Goal: Obtain resource: Obtain resource

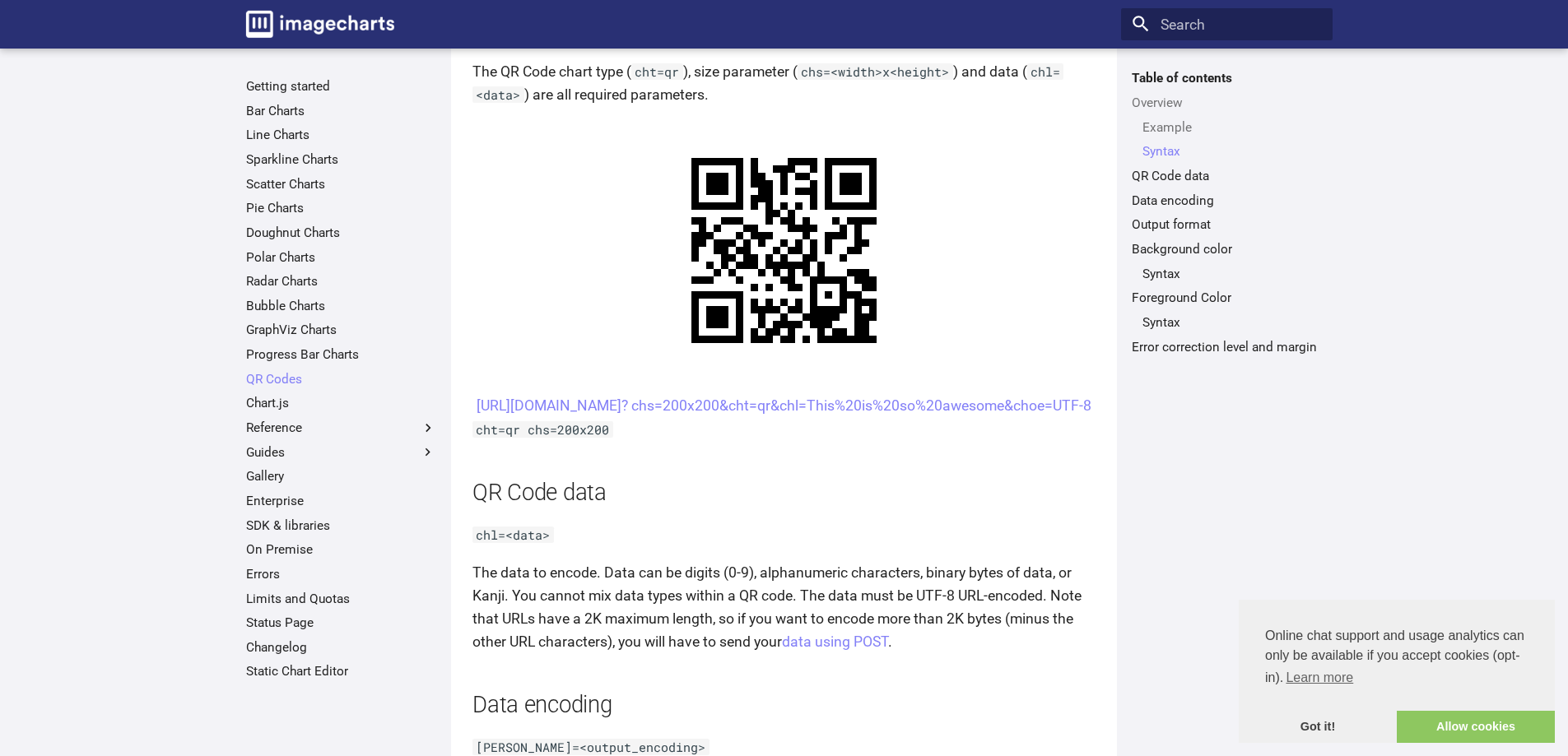
scroll to position [822, 0]
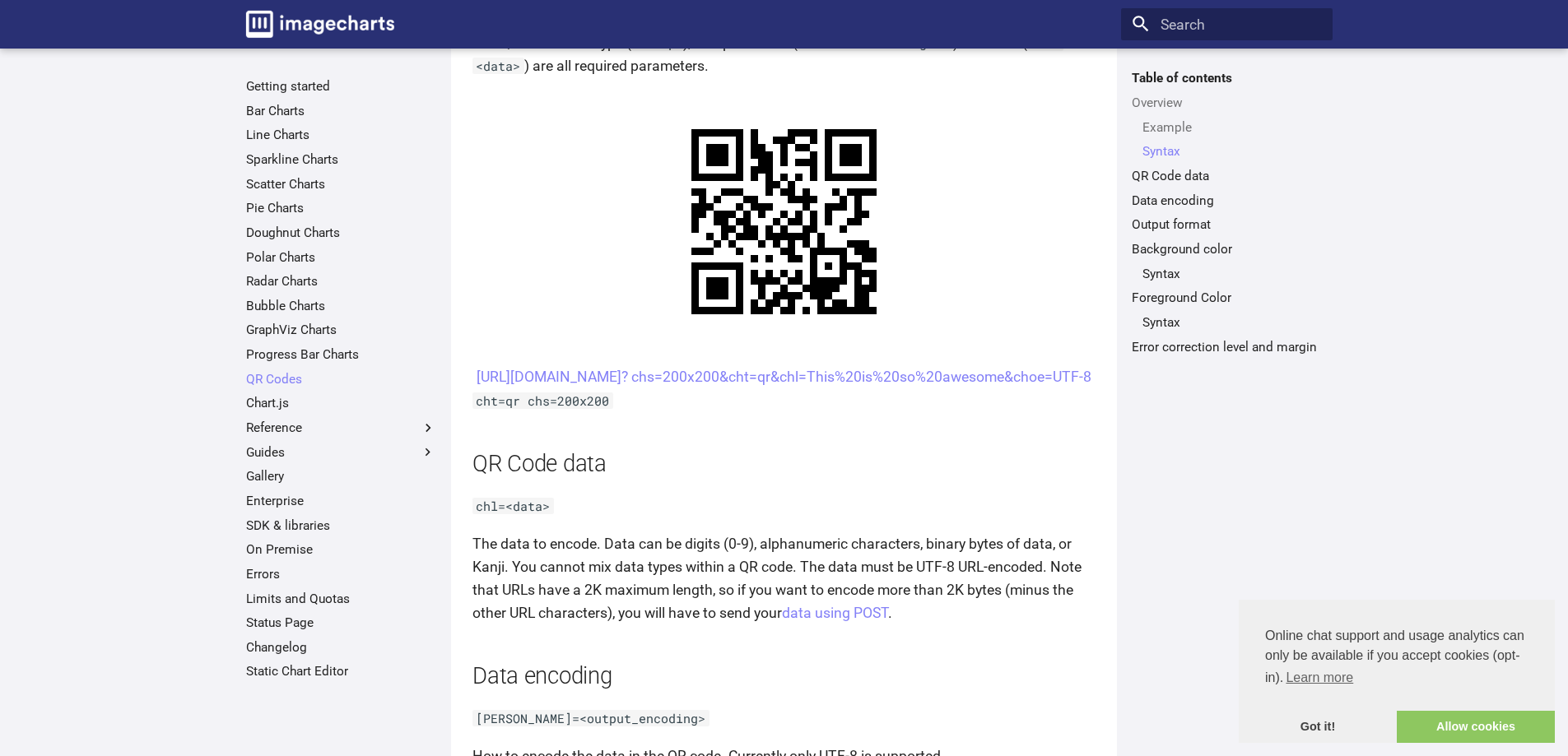
drag, startPoint x: 1044, startPoint y: 404, endPoint x: 568, endPoint y: 378, distance: 476.7
click at [568, 378] on center "[URL][DOMAIN_NAME]? chs=200x200&cht=qr&chl=This%20is%20so%20awesome&choe=UTF-8" at bounding box center [784, 377] width 623 height 23
copy link "[URL][DOMAIN_NAME]? chs=200x200&cht=qr&chl=This%20is%20so%20awesome&choe=UTF-8"
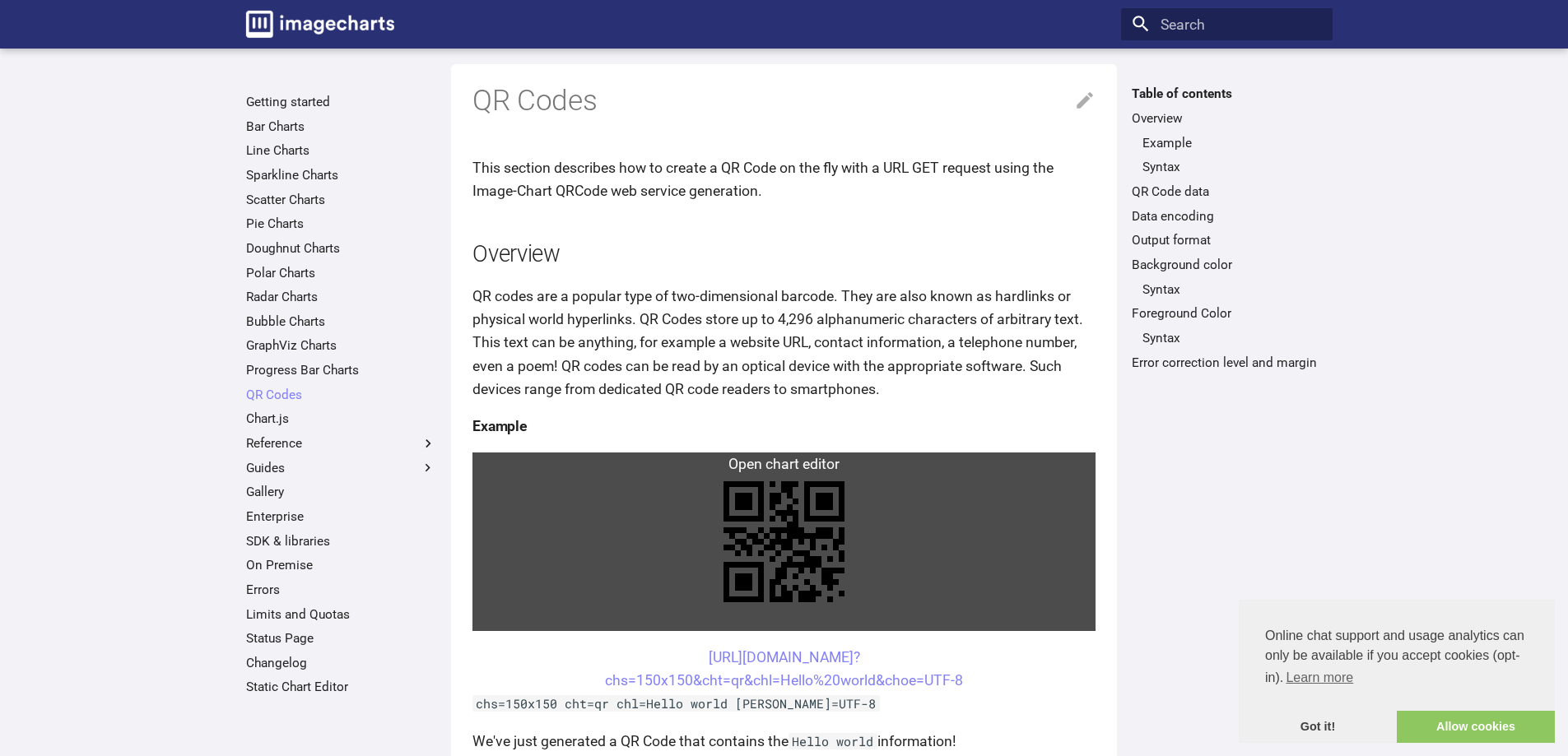
scroll to position [0, 0]
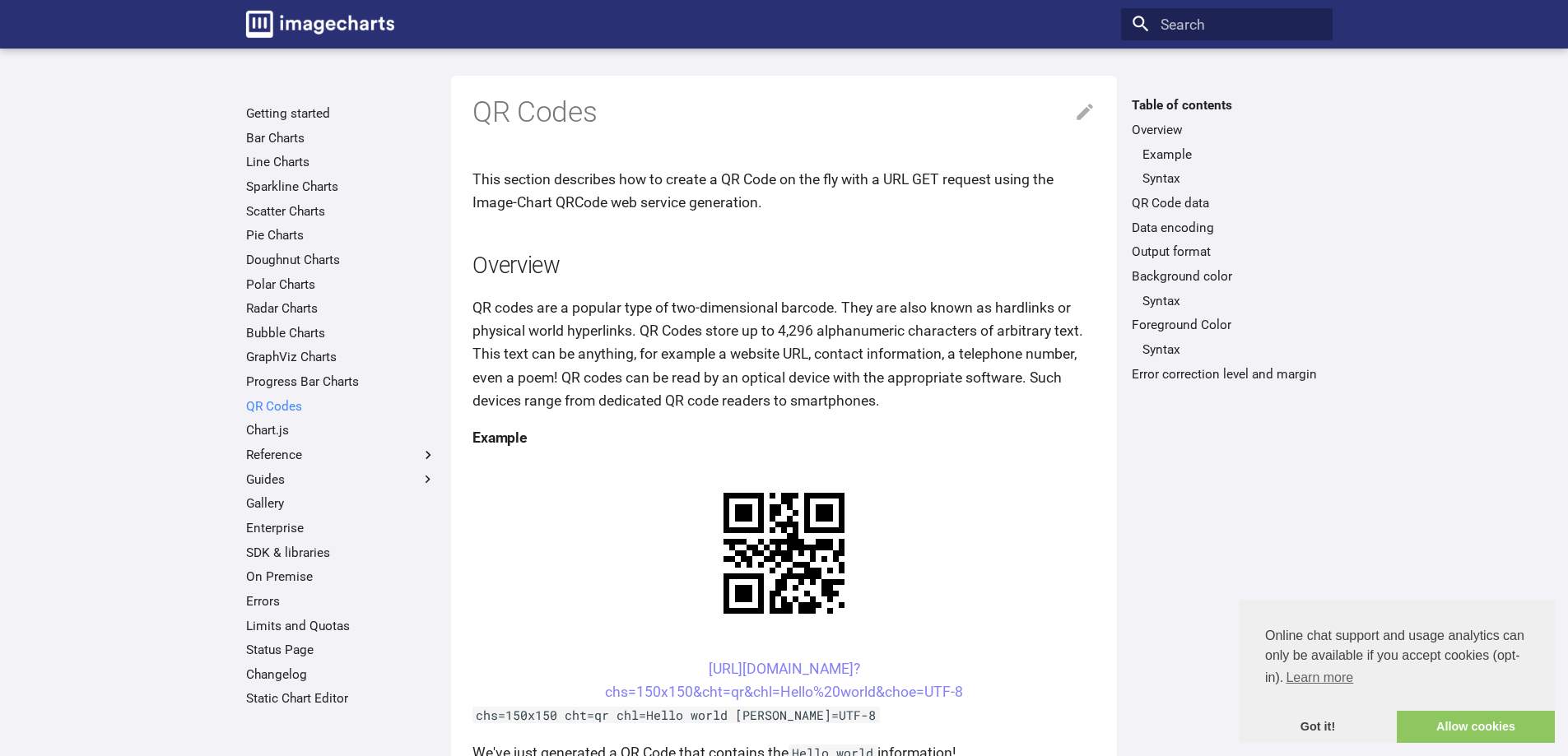
click at [287, 410] on link "QR Codes" at bounding box center [341, 406] width 190 height 16
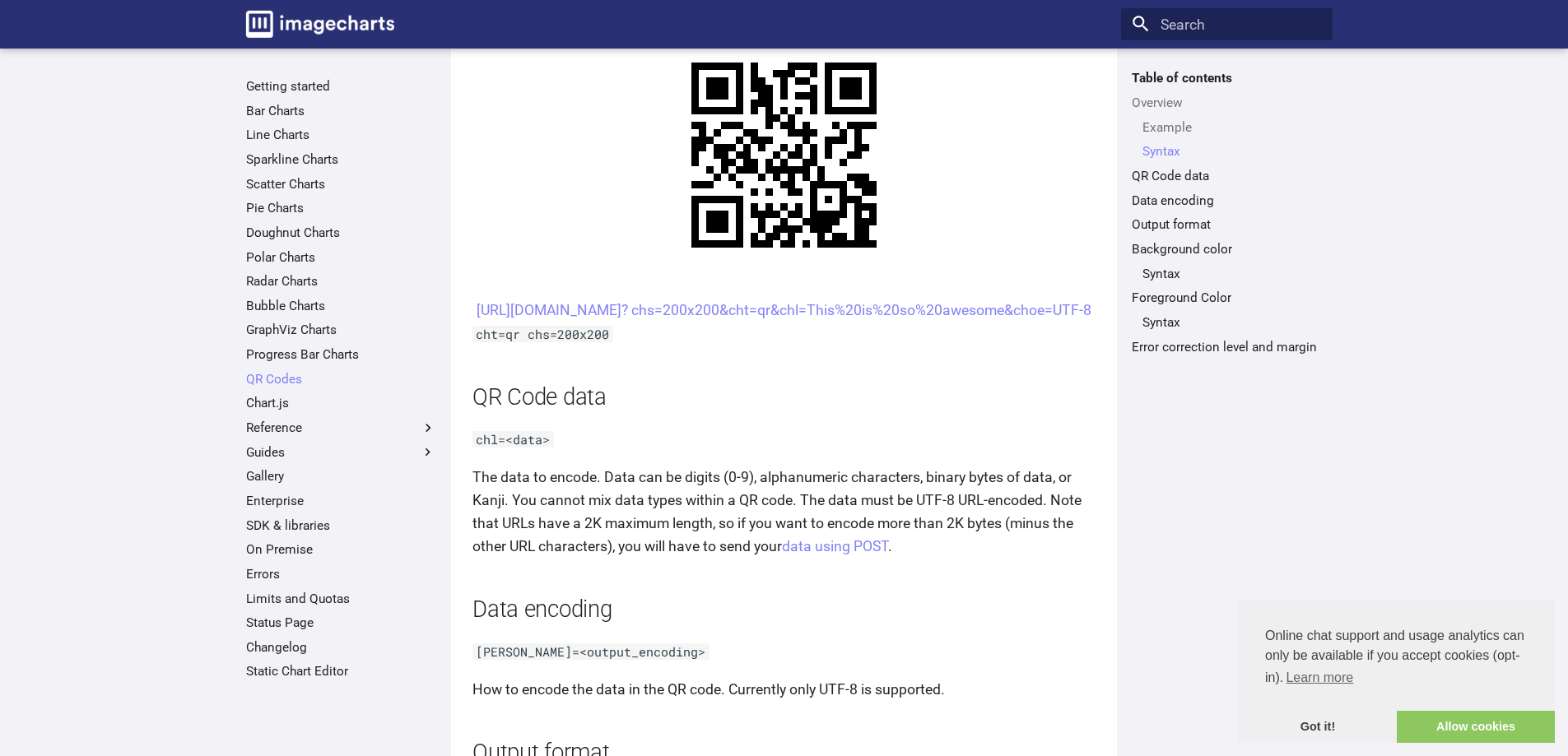
scroll to position [822, 0]
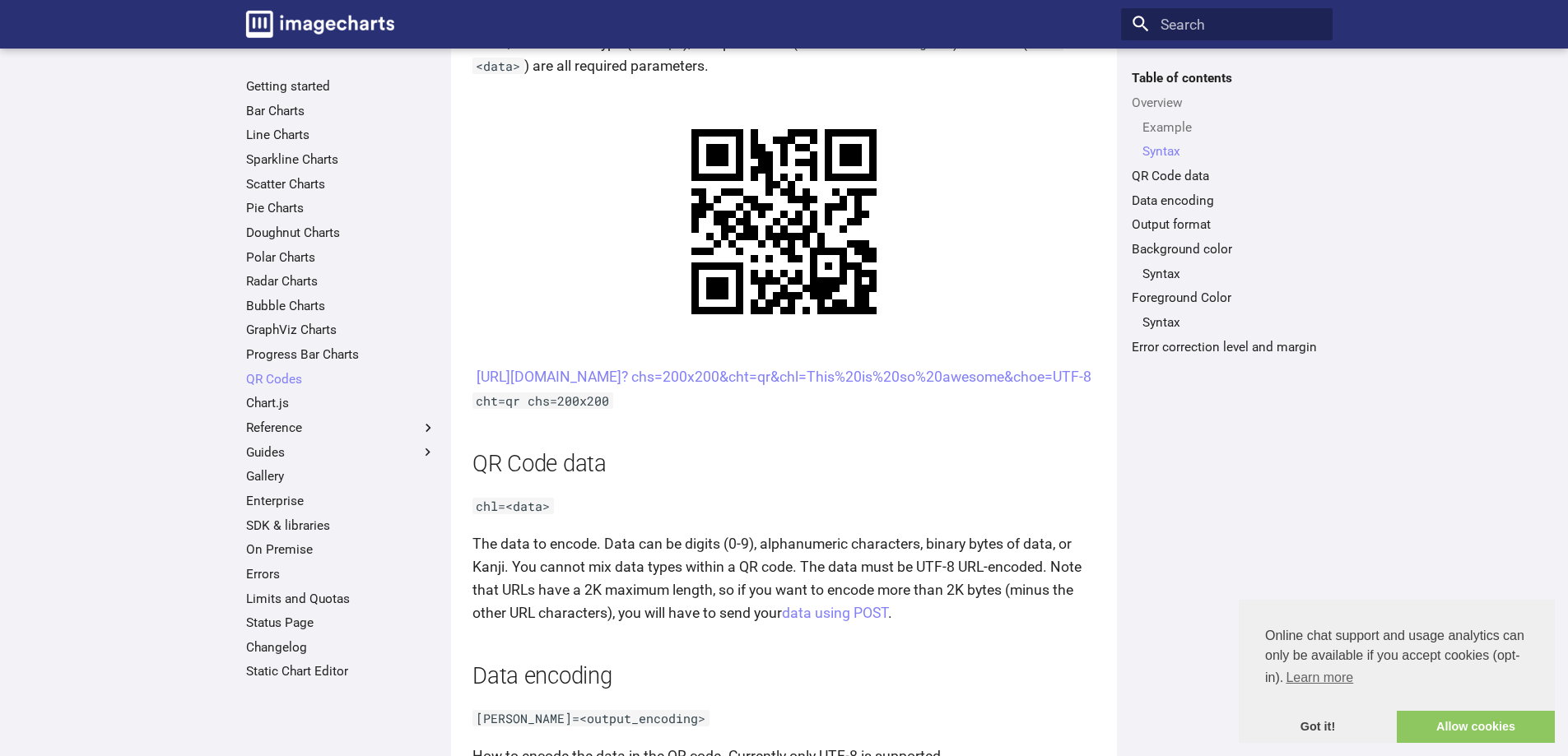
drag, startPoint x: 677, startPoint y: 369, endPoint x: 1013, endPoint y: 397, distance: 337.2
click at [1013, 388] on center "[URL][DOMAIN_NAME]? chs=200x200&cht=qr&chl=This%20is%20so%20awesome&choe=UTF-8" at bounding box center [784, 377] width 623 height 23
copy link "[URL][DOMAIN_NAME]? chs=200x200&cht=qr&chl=This%20is%20so%20awesome&choe=UTF-8"
copy link "https://image-charts.com/chart? chs=200x200&cht=qr&chl="
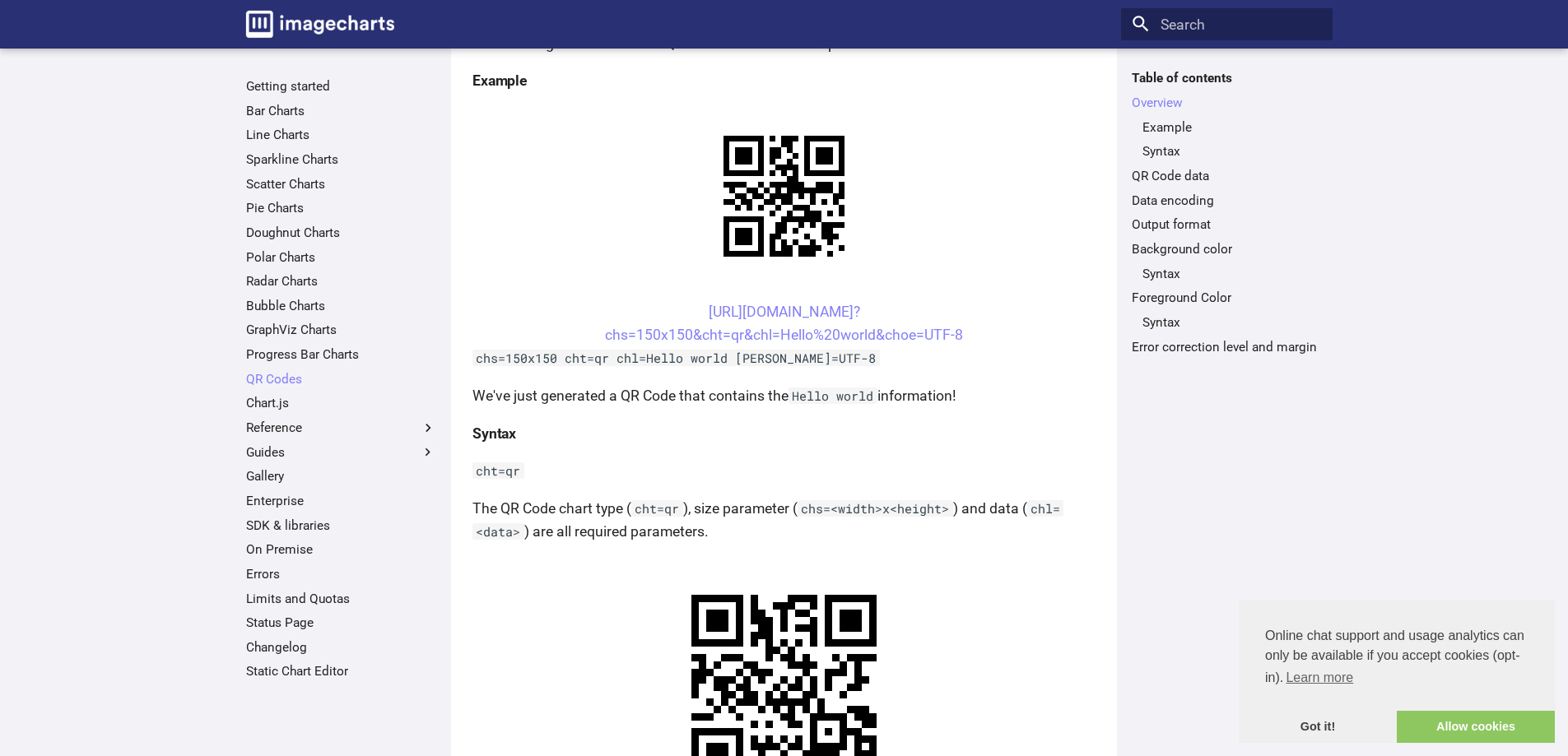
scroll to position [372, 0]
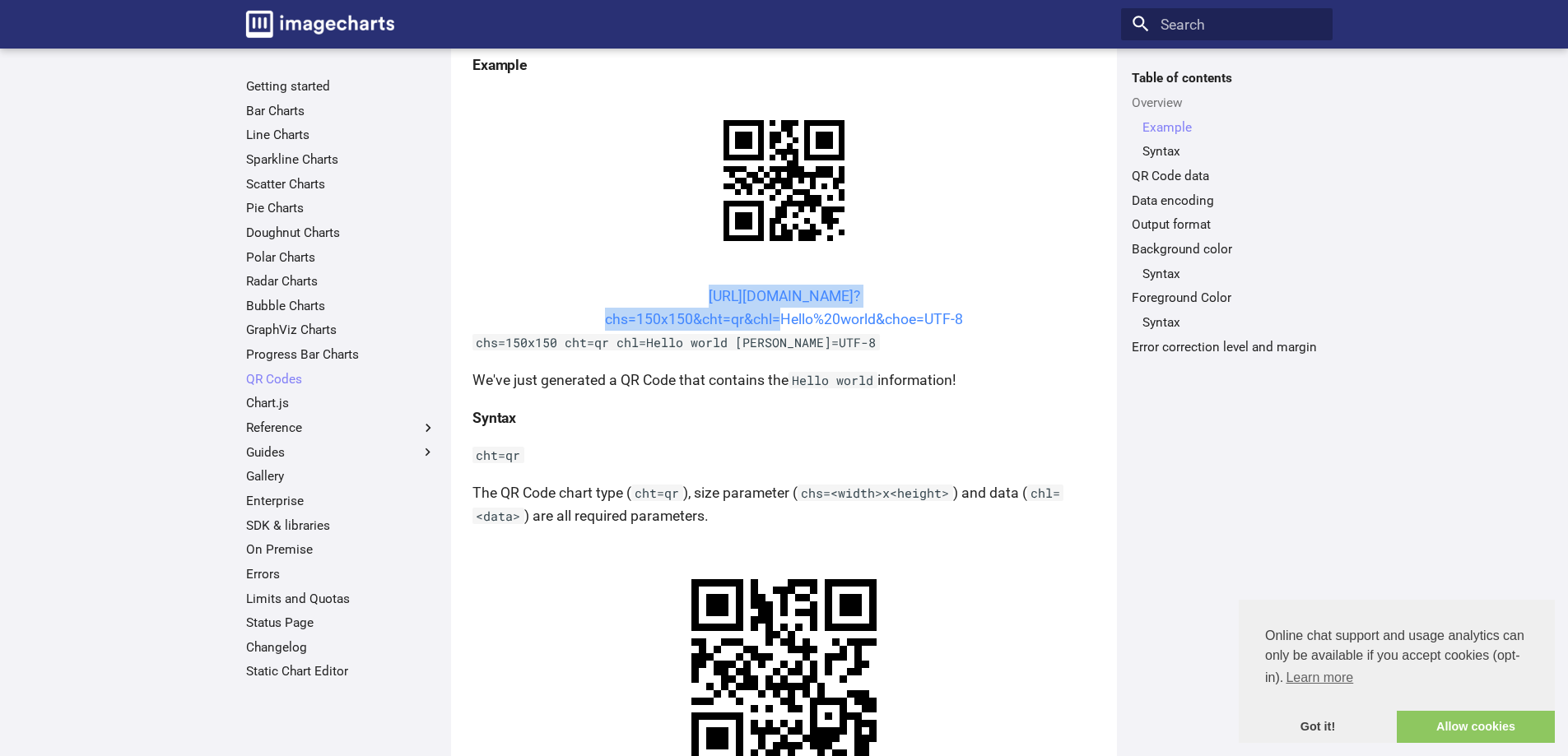
drag, startPoint x: 661, startPoint y: 287, endPoint x: 772, endPoint y: 323, distance: 116.7
click at [772, 323] on center "https://image-charts.com/chart? chs=150x150&cht=qr&chl=Hello%20world&choe=UTF-8" at bounding box center [784, 307] width 623 height 46
copy link "https://image-charts.com/chart? chs=150x150&cht=qr&chl"
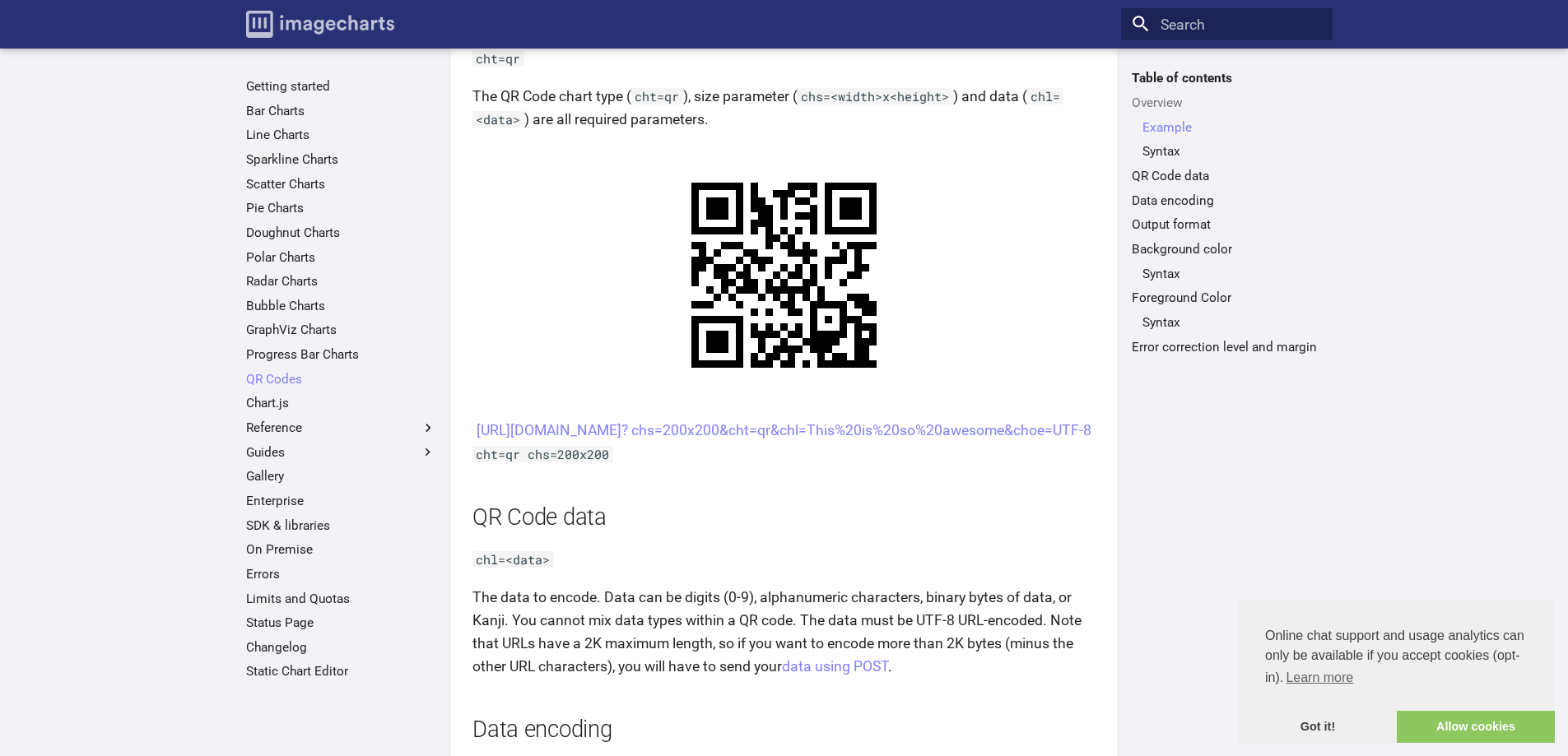
scroll to position [702, 0]
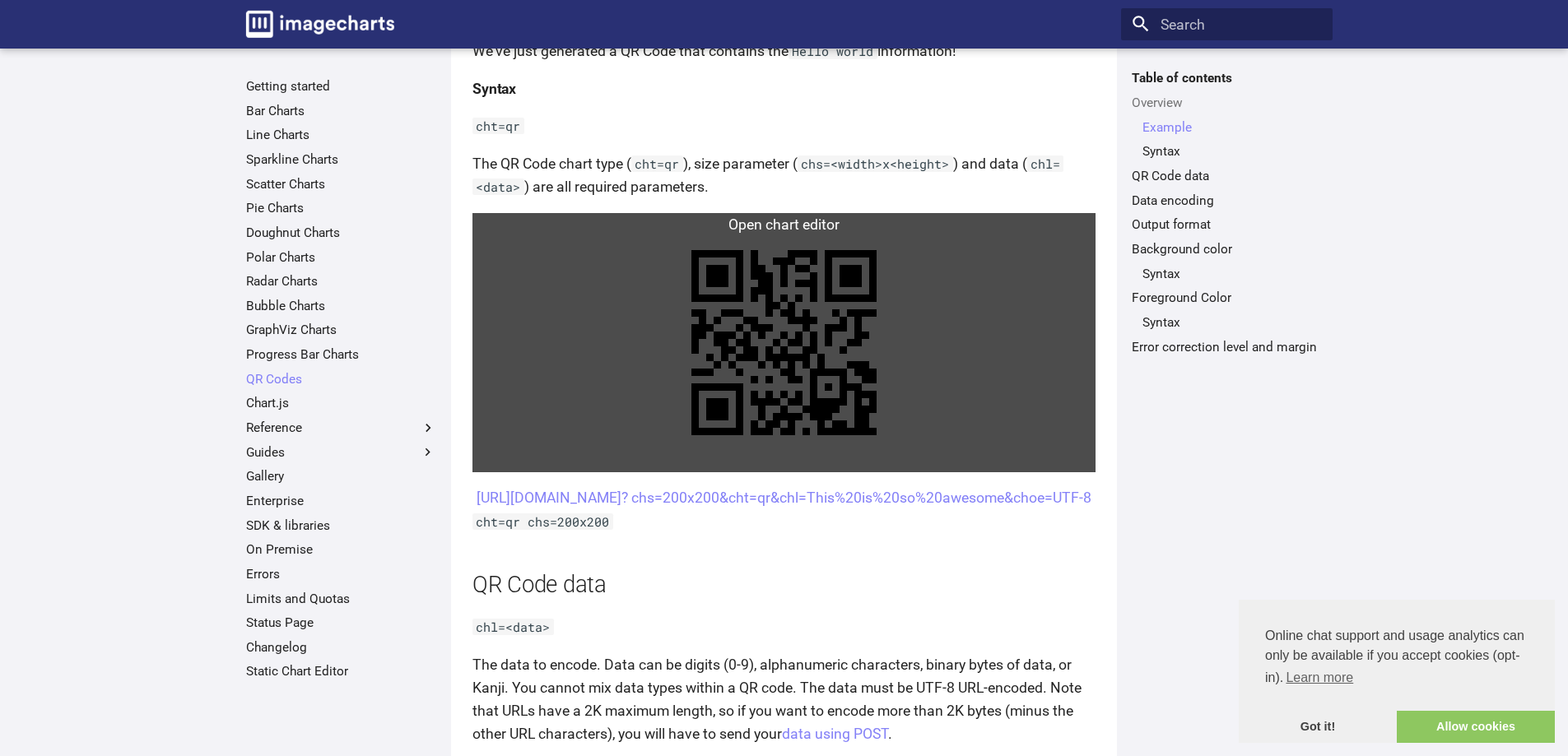
click at [780, 403] on link at bounding box center [784, 342] width 623 height 259
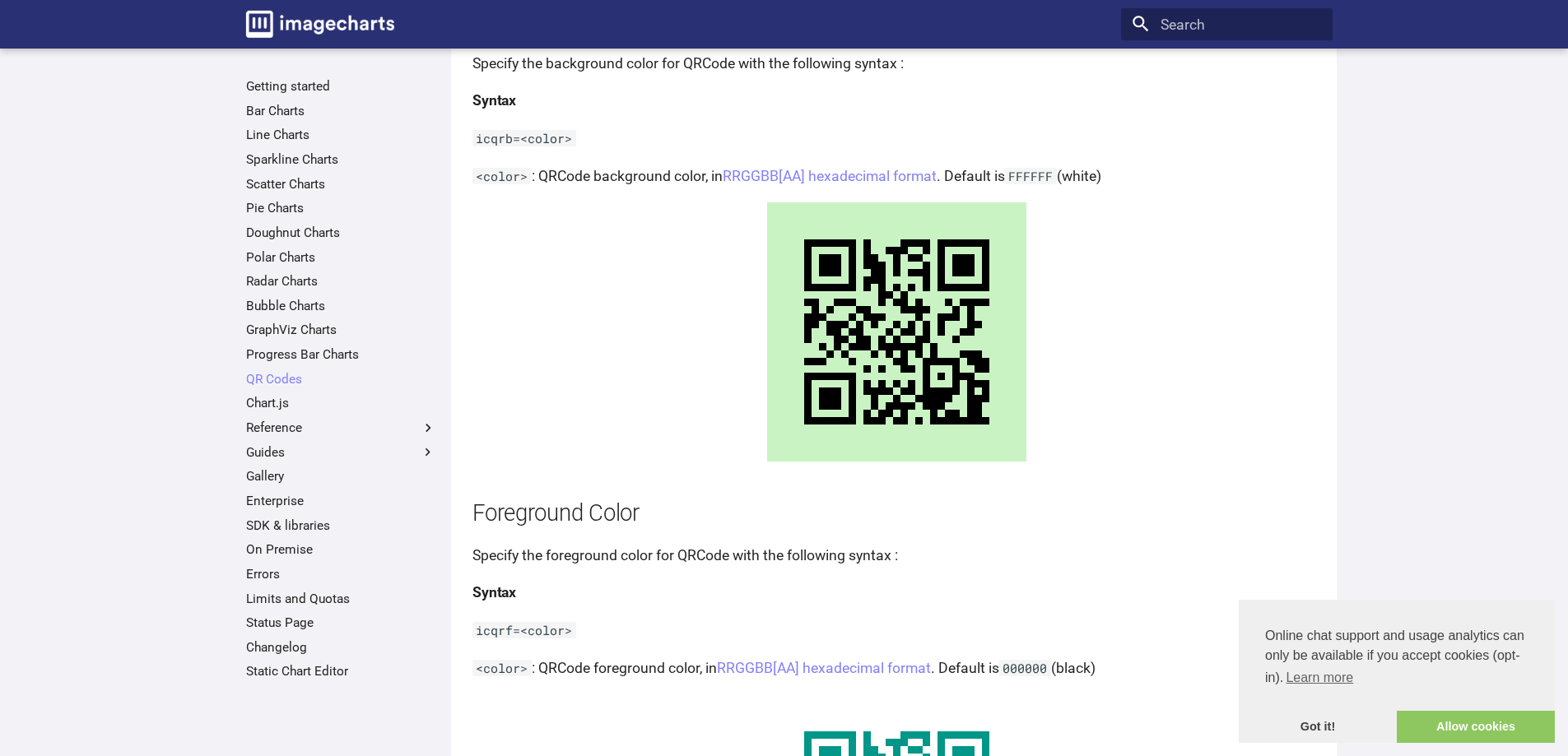
scroll to position [2180, 0]
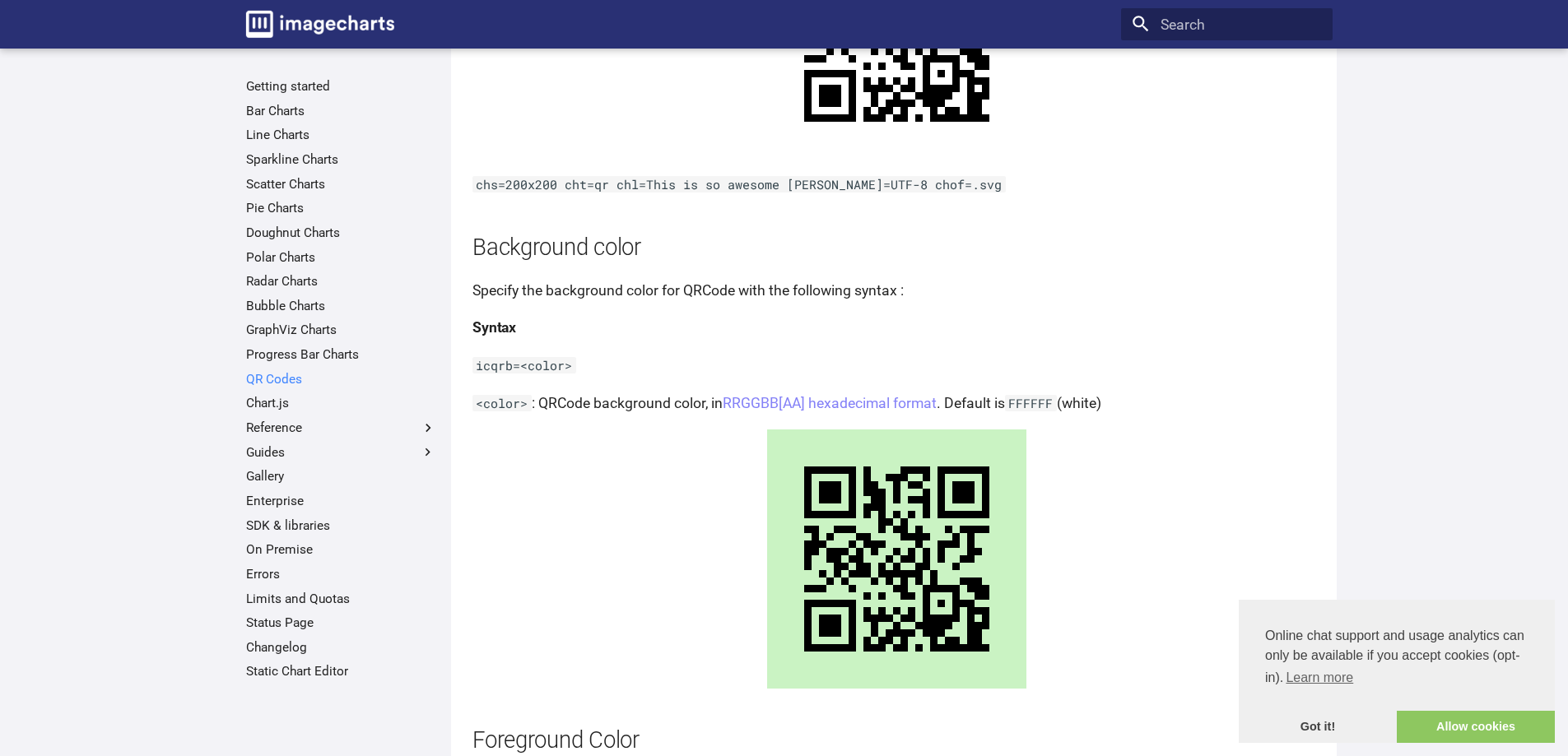
click at [305, 378] on link "QR Codes" at bounding box center [341, 378] width 190 height 16
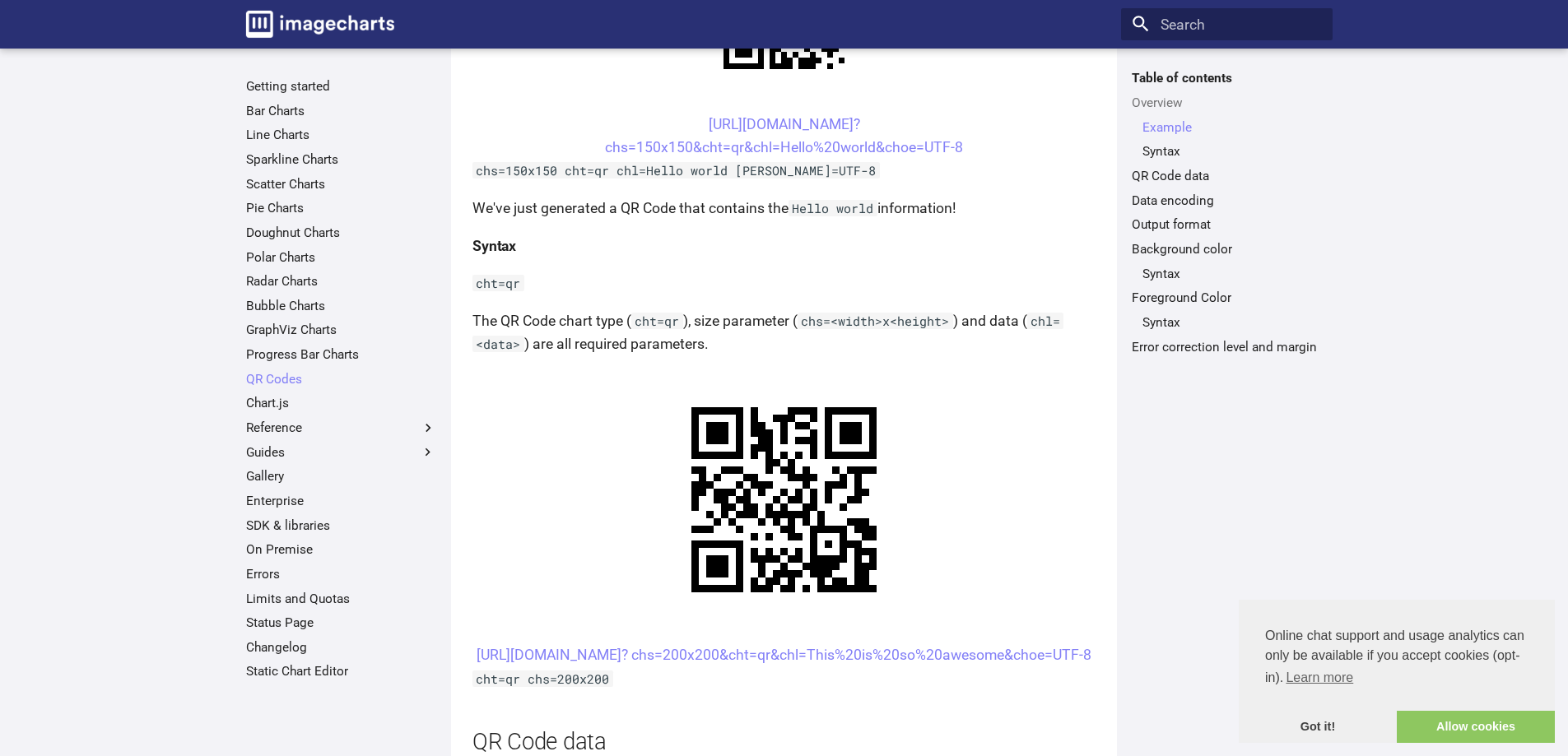
scroll to position [576, 0]
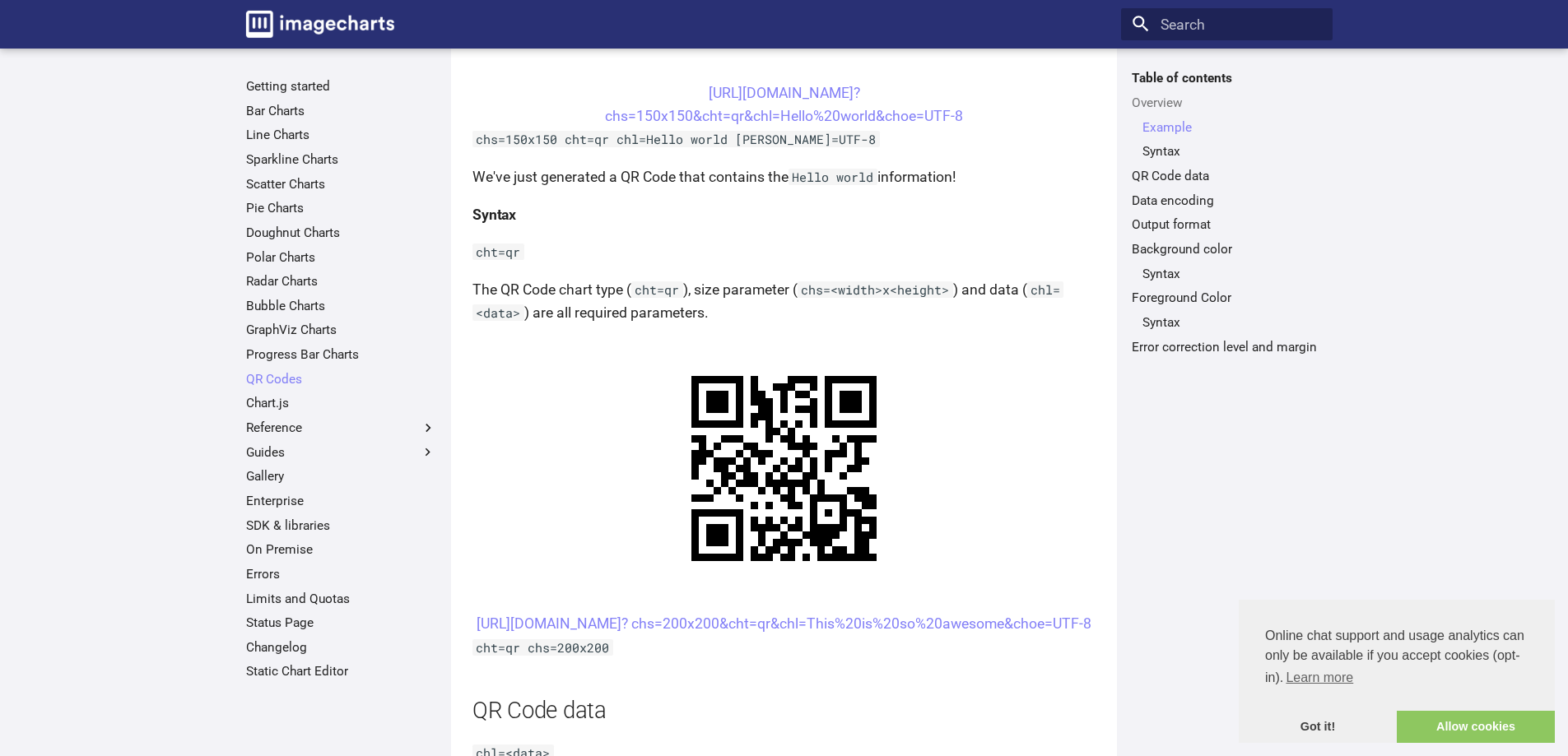
drag, startPoint x: 676, startPoint y: 622, endPoint x: 971, endPoint y: 657, distance: 297.1
click at [971, 635] on center "[URL][DOMAIN_NAME]? chs=200x200&cht=qr&chl=This%20is%20so%20awesome&choe=UTF-8" at bounding box center [784, 623] width 623 height 23
copy link "[URL][DOMAIN_NAME]? chs=200x200&cht=qr&chl=This%20is%20so%20awesome&choe="
